Goal: Transaction & Acquisition: Subscribe to service/newsletter

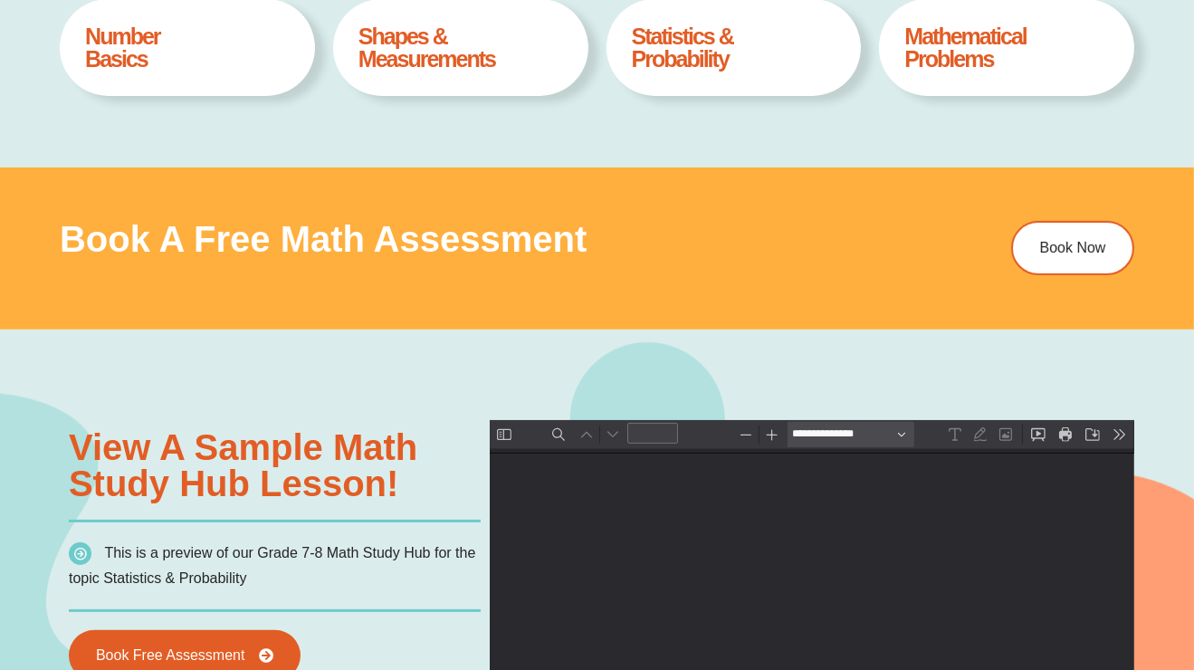
click at [673, 244] on h3 "Book a Free Math Assessment" at bounding box center [482, 239] width 845 height 36
type input "*"
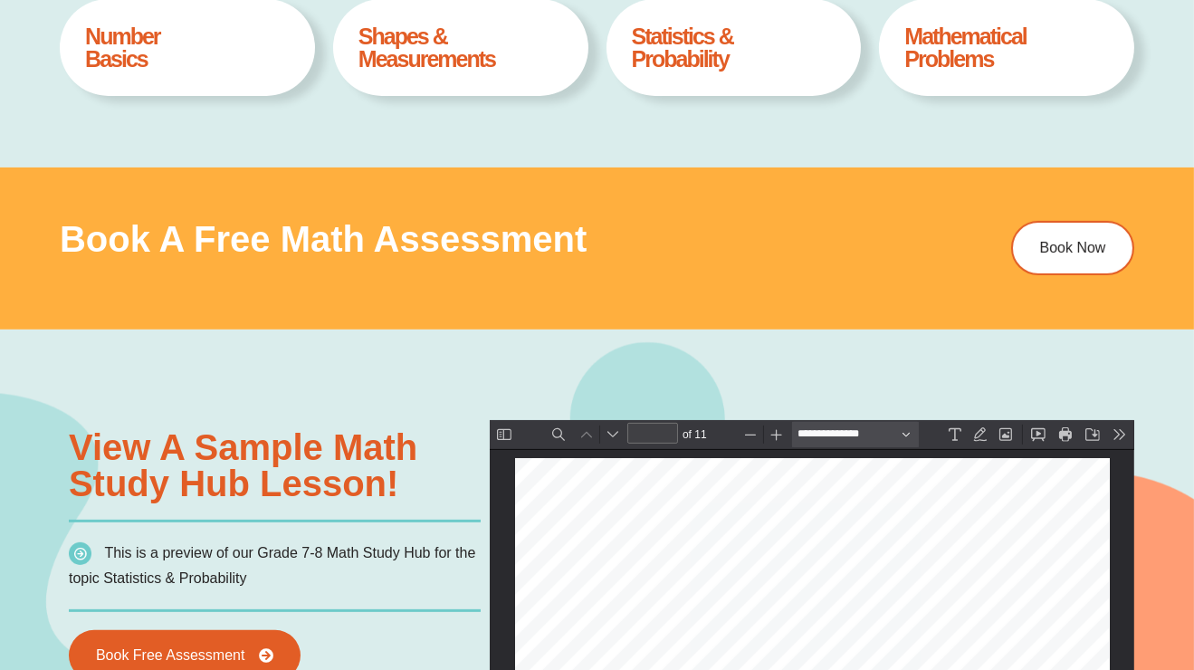
click at [777, 250] on h3 "Book a Free Math Assessment" at bounding box center [482, 239] width 845 height 36
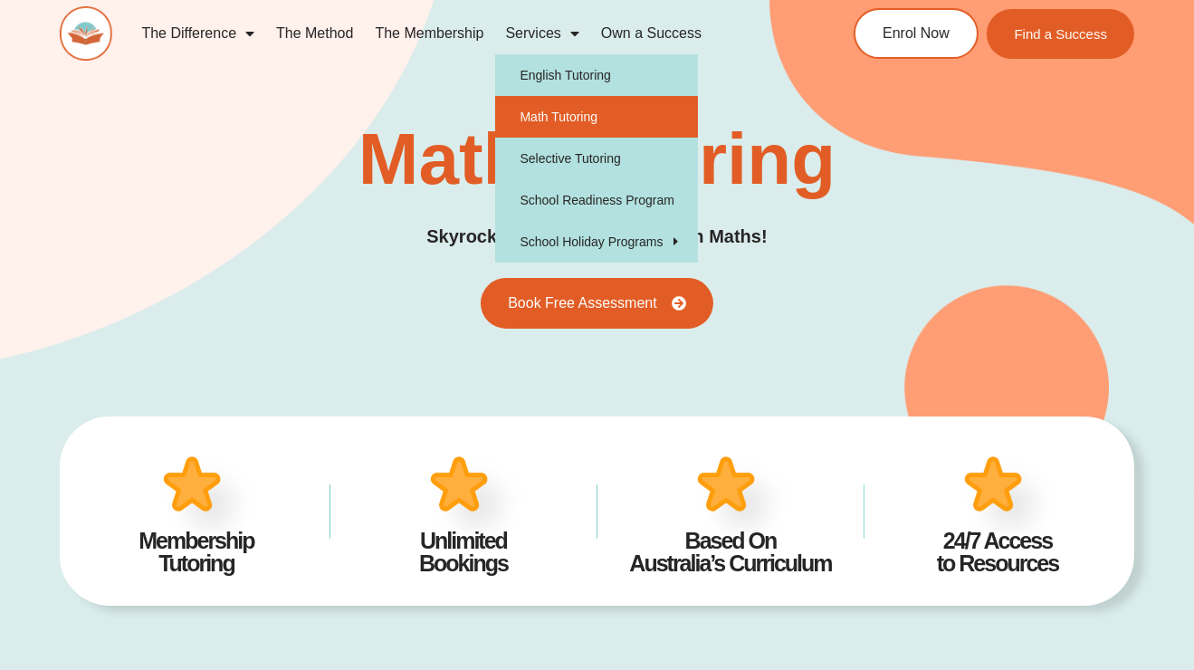
click at [577, 27] on span "Menu" at bounding box center [570, 33] width 18 height 33
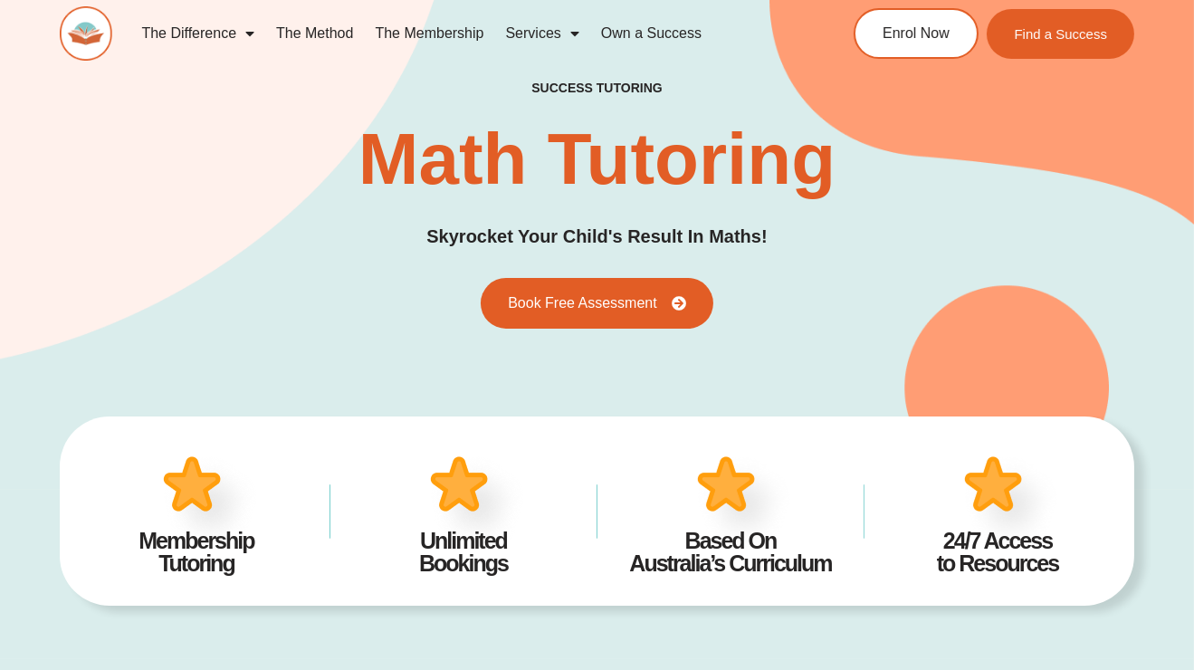
click at [577, 27] on span "Menu" at bounding box center [570, 33] width 18 height 33
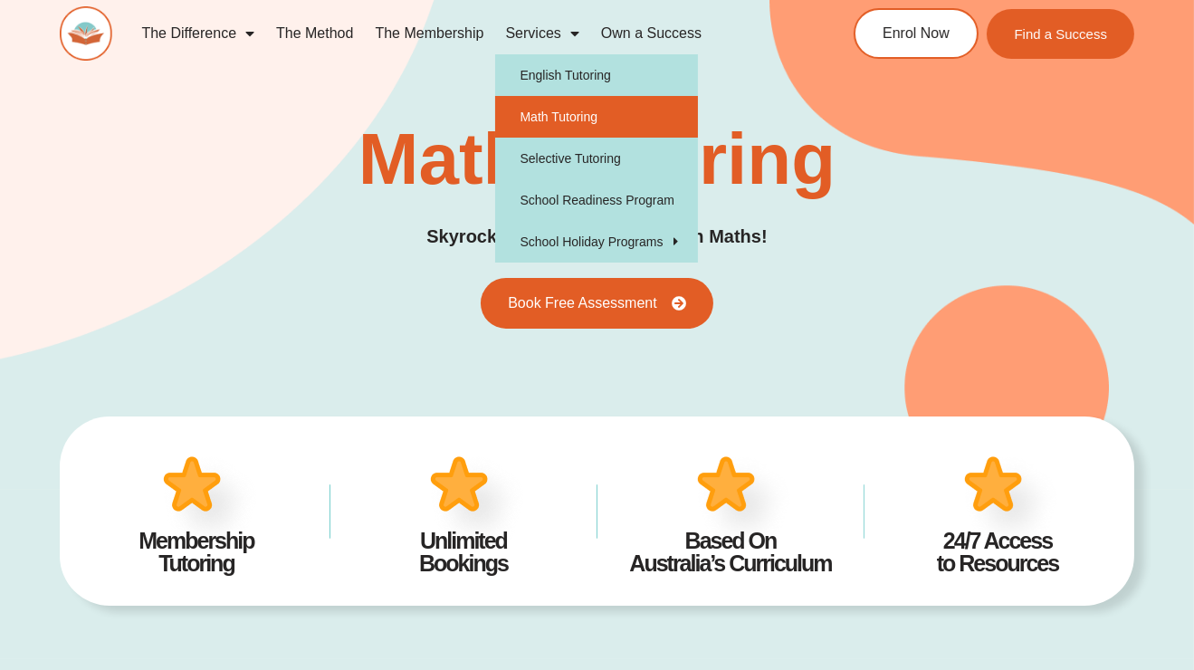
click at [395, 84] on div "success tutoring Math Tutoring Skyrocket Your Child's Result In Maths! Book Fre…" at bounding box center [597, 205] width 1074 height 248
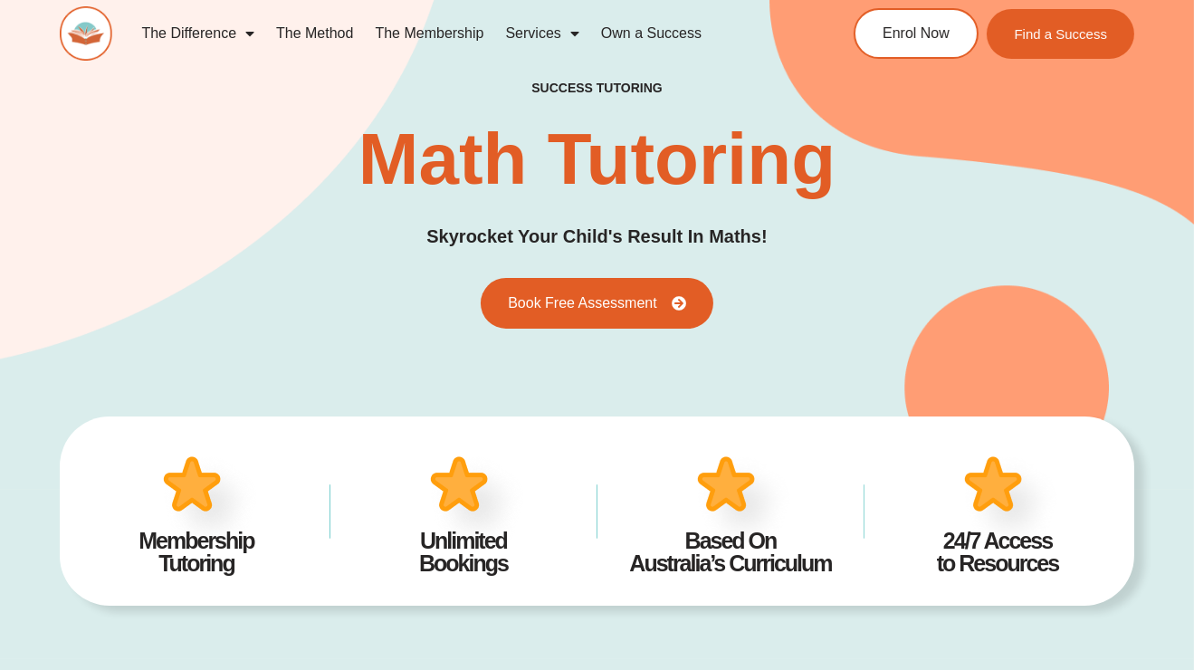
click at [444, 33] on link "The Membership" at bounding box center [429, 34] width 130 height 42
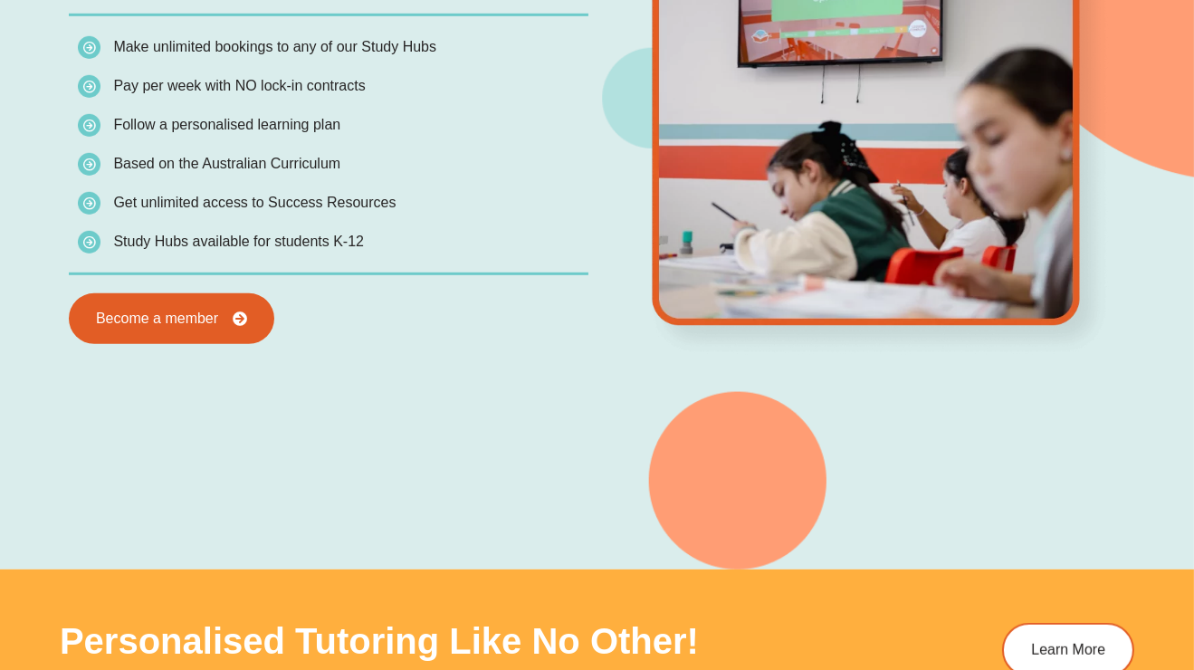
scroll to position [1693, 0]
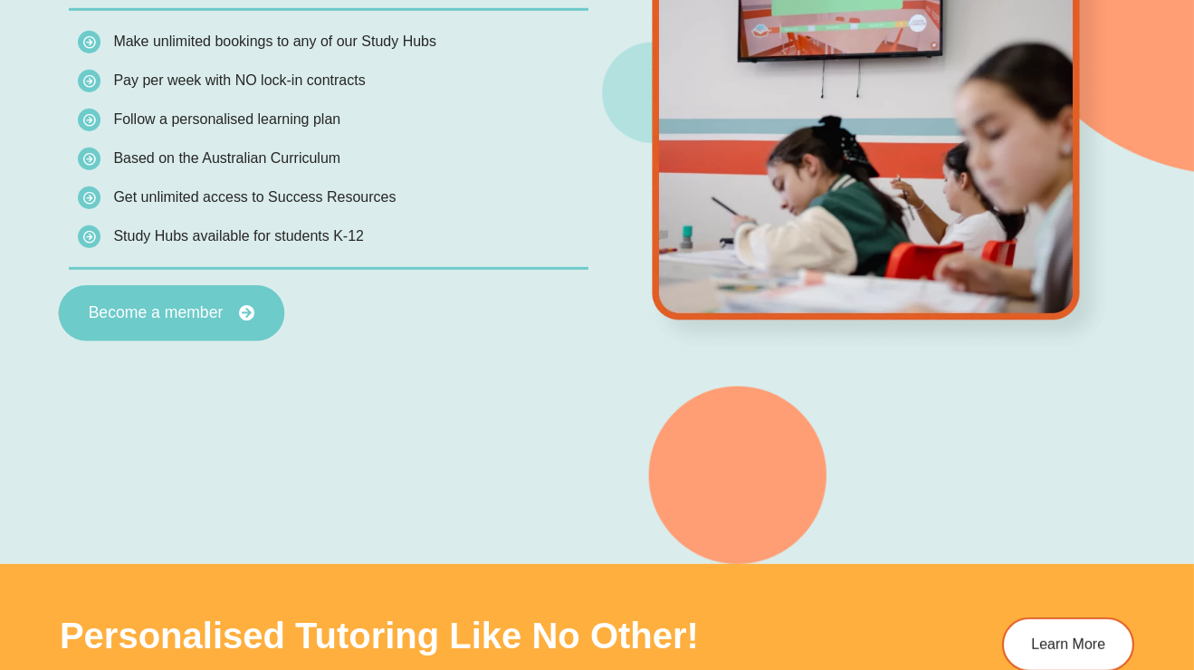
click at [195, 317] on span "Become a member" at bounding box center [156, 313] width 135 height 16
